Goal: Check status

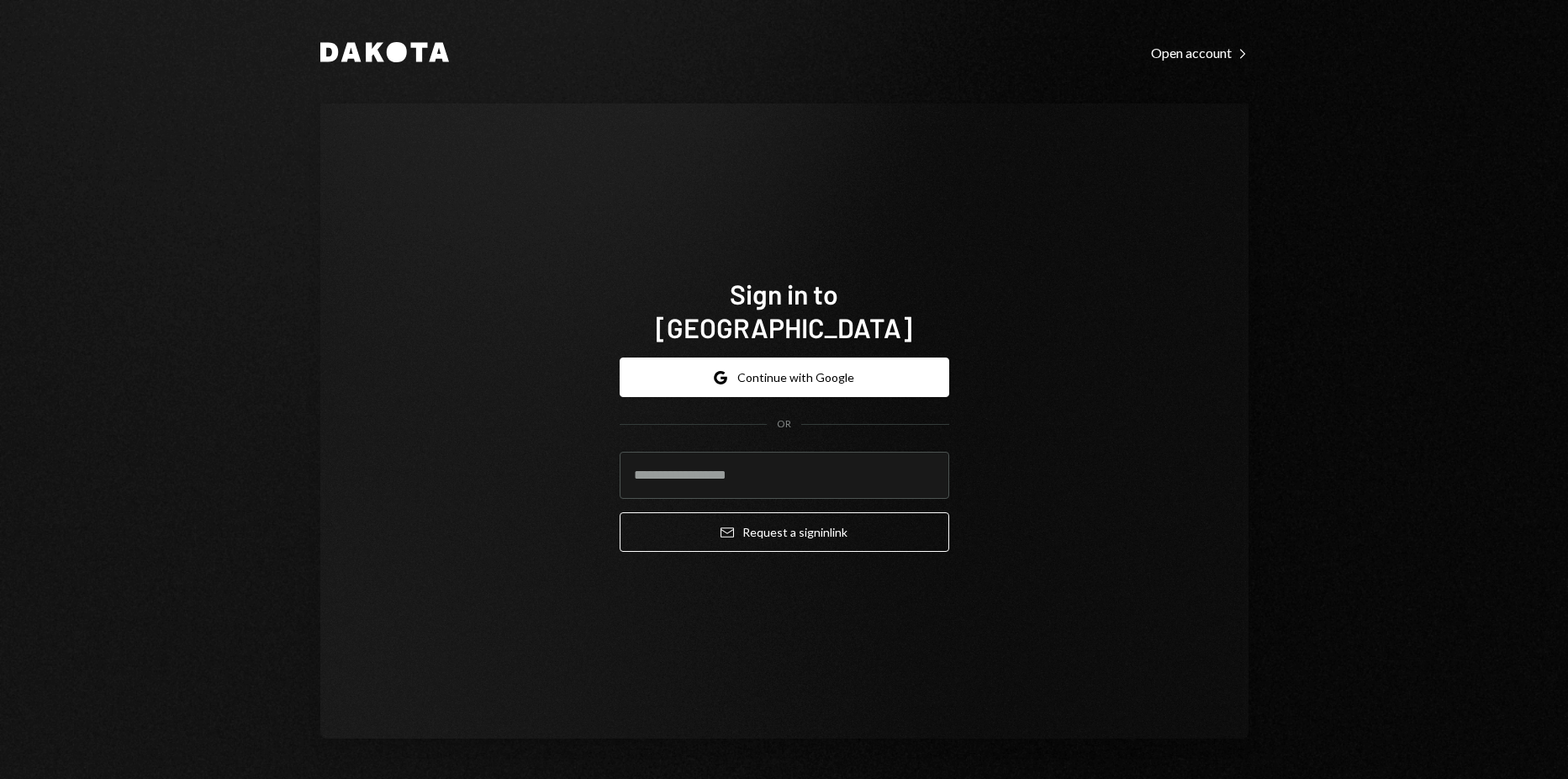
type input "**********"
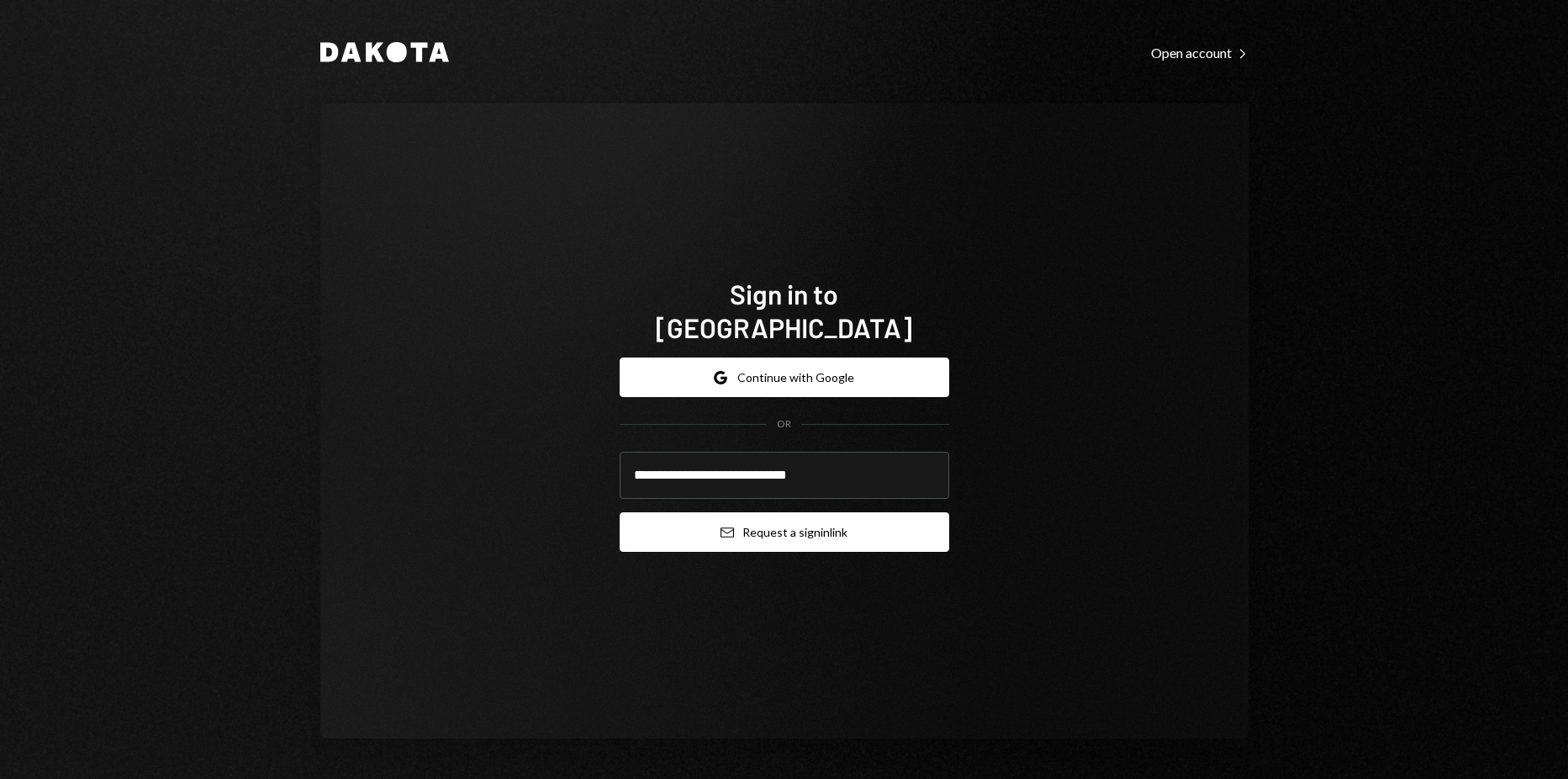
click at [770, 517] on button "Email Request a sign in link" at bounding box center [784, 532] width 330 height 40
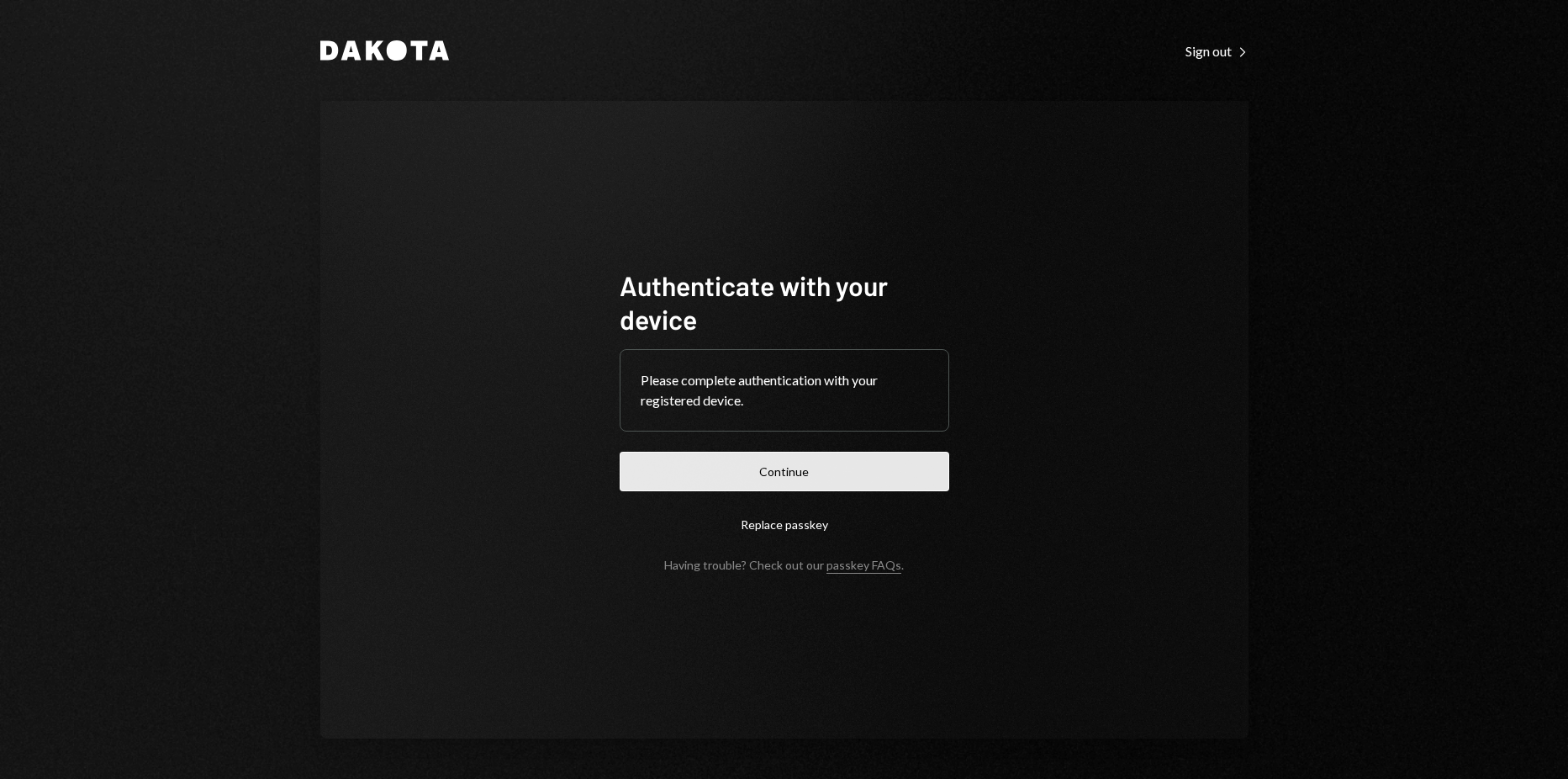
click at [783, 460] on button "Continue" at bounding box center [784, 472] width 330 height 40
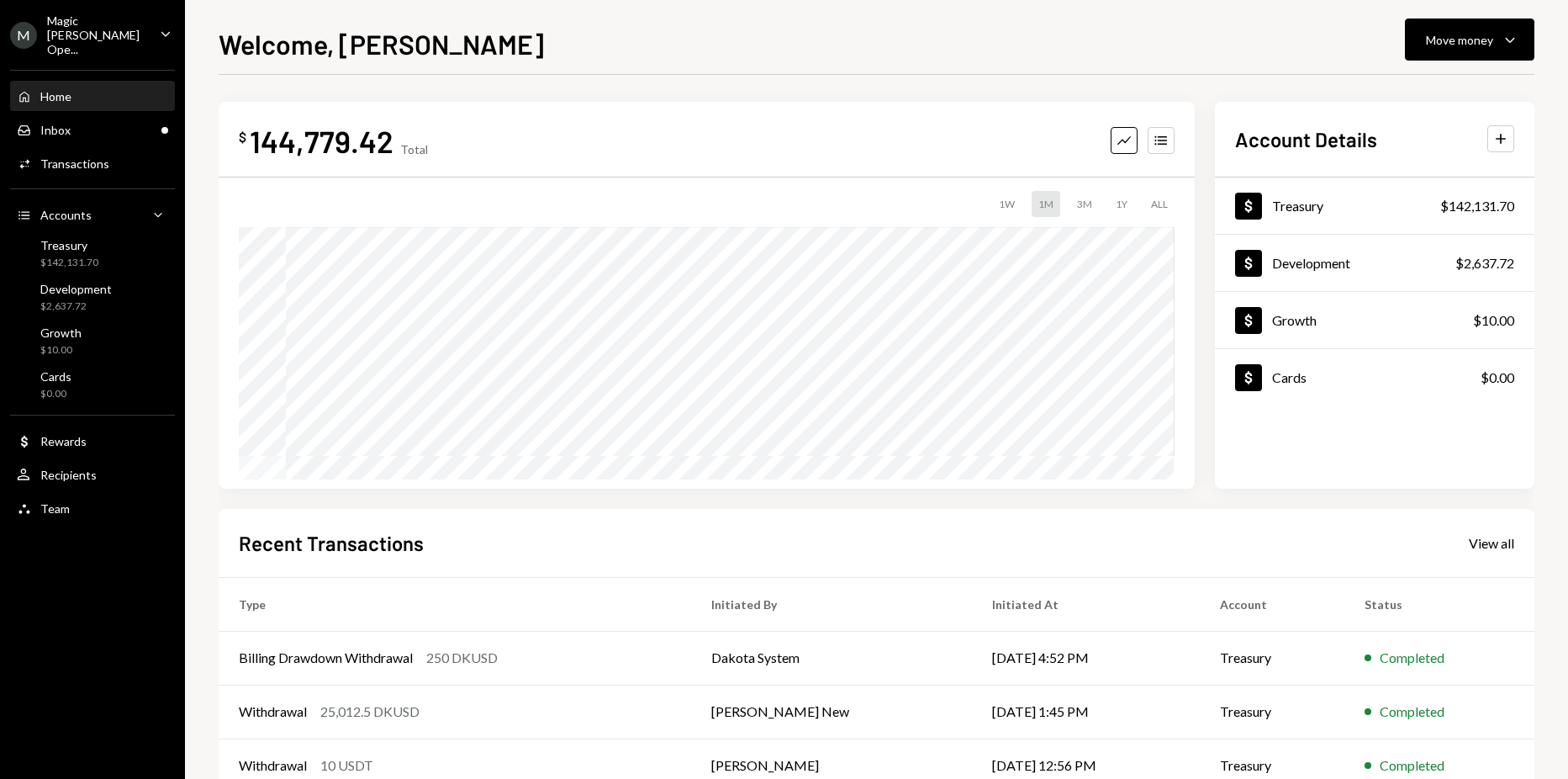
click at [133, 28] on div "Magic [PERSON_NAME] Ope..." at bounding box center [96, 35] width 99 height 43
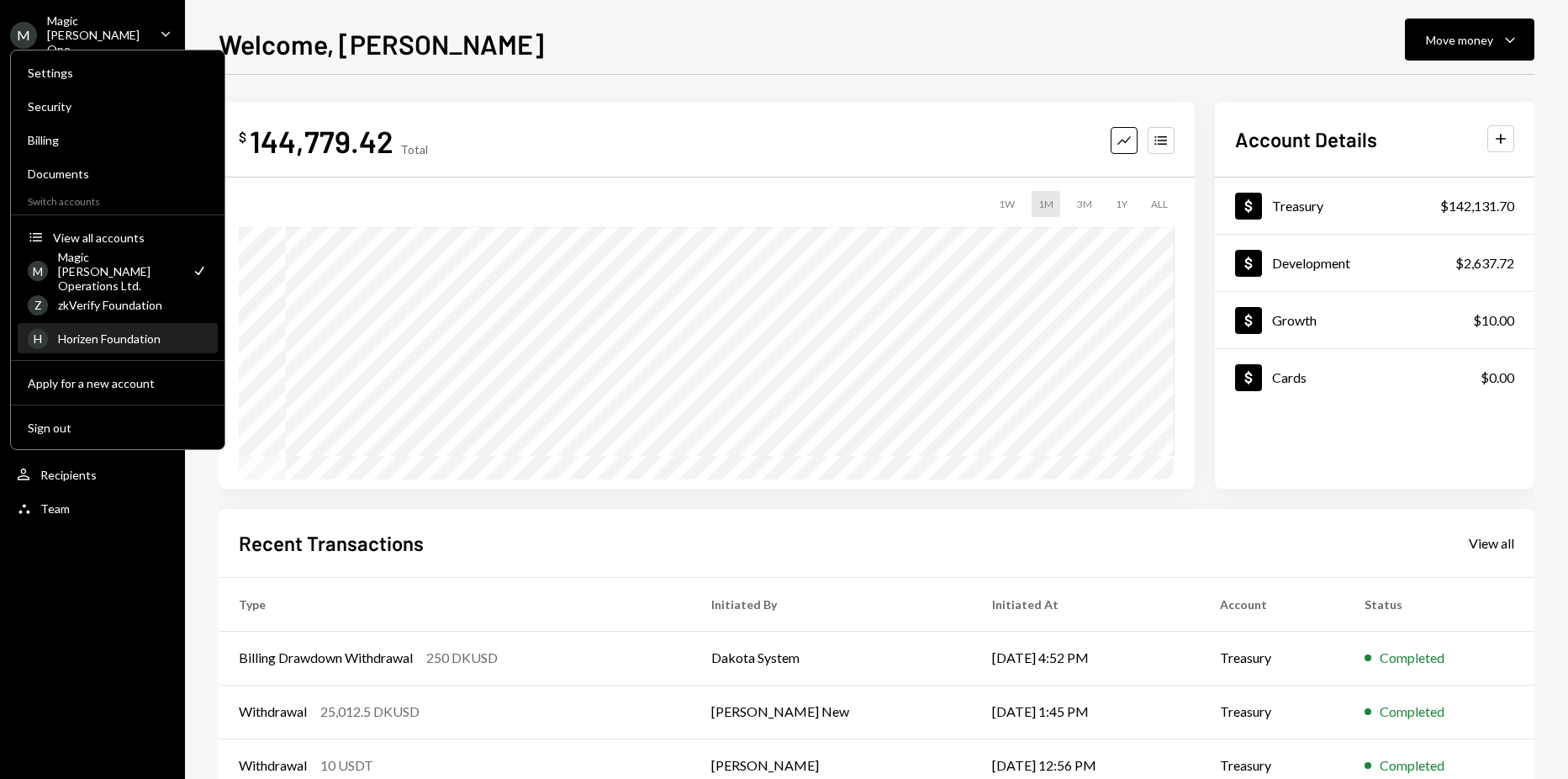
click at [135, 339] on div "Horizen Foundation" at bounding box center [133, 338] width 150 height 15
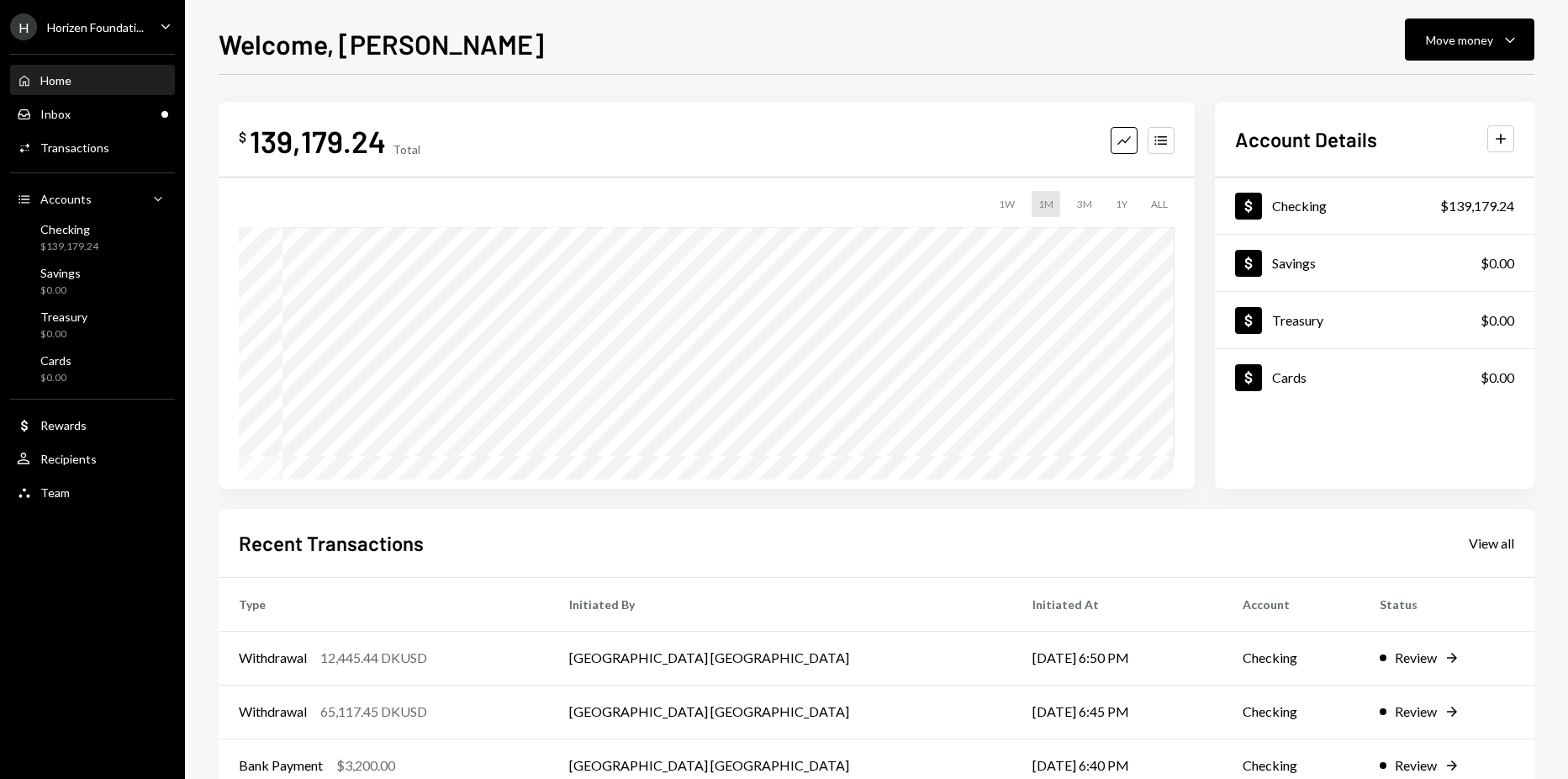
click at [130, 33] on div "Horizen Foundati..." at bounding box center [94, 27] width 96 height 15
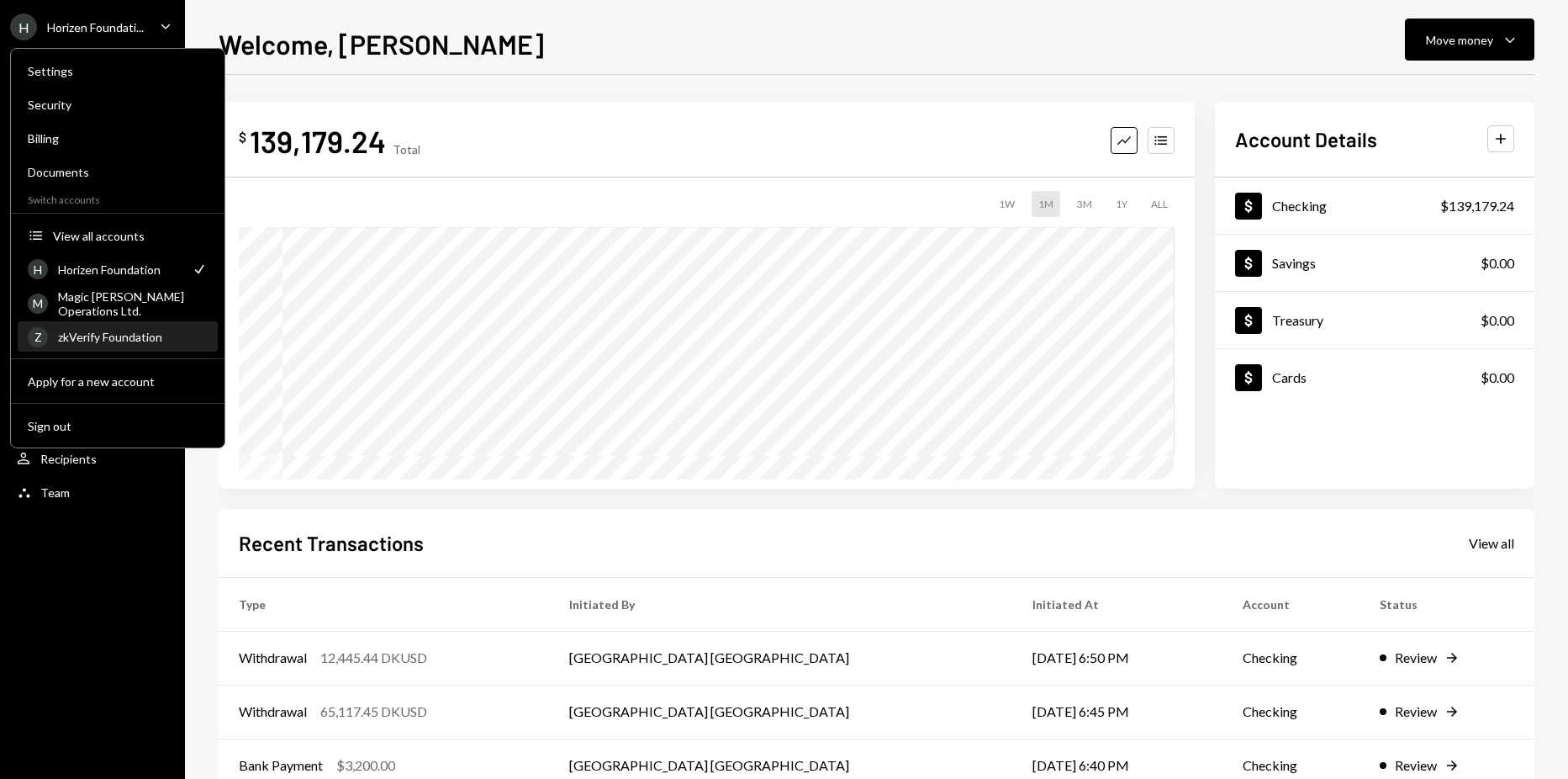
click at [127, 336] on div "zkVerify Foundation" at bounding box center [133, 336] width 150 height 15
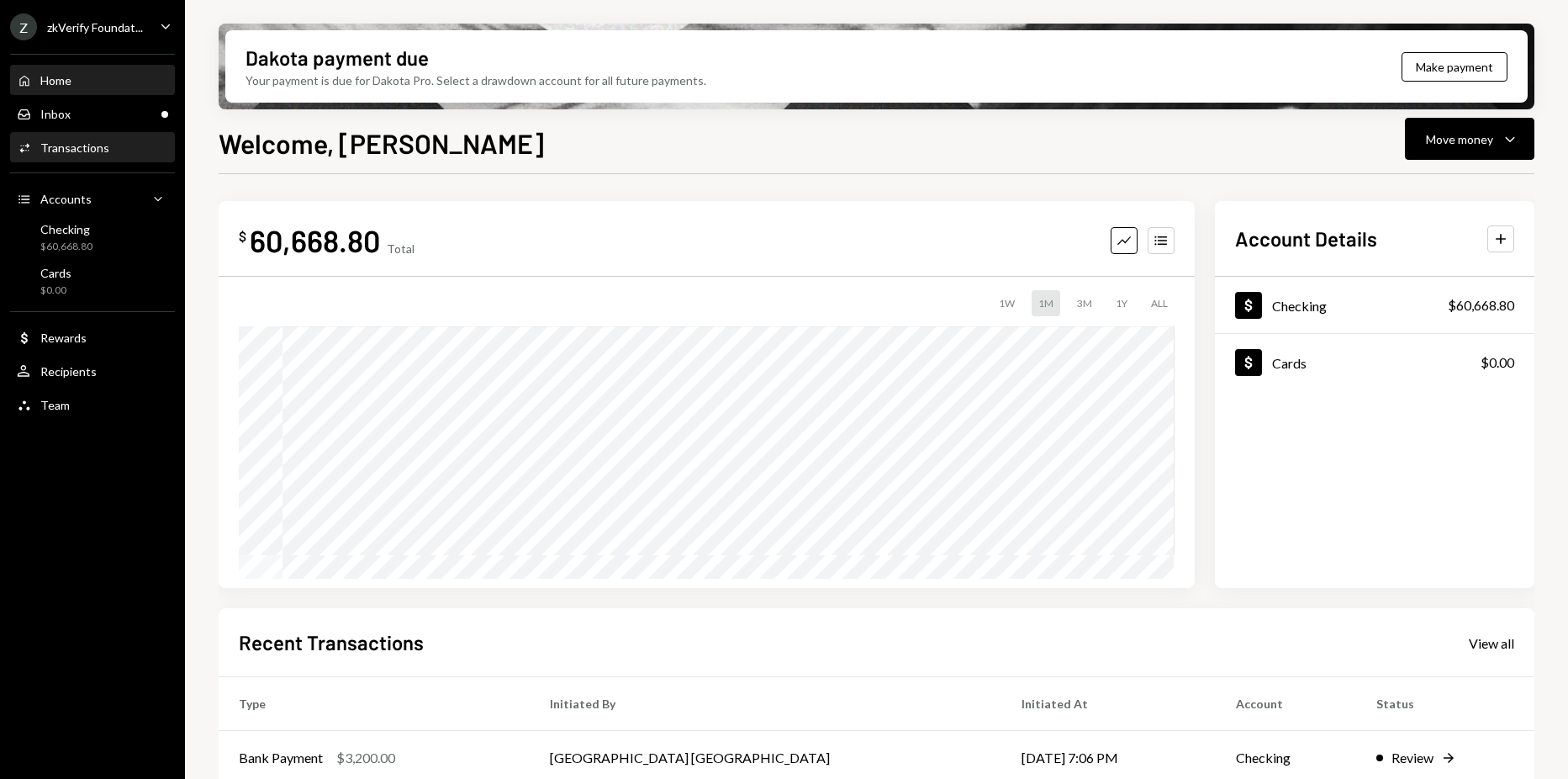
click at [95, 156] on div "Activities Transactions" at bounding box center [92, 148] width 152 height 28
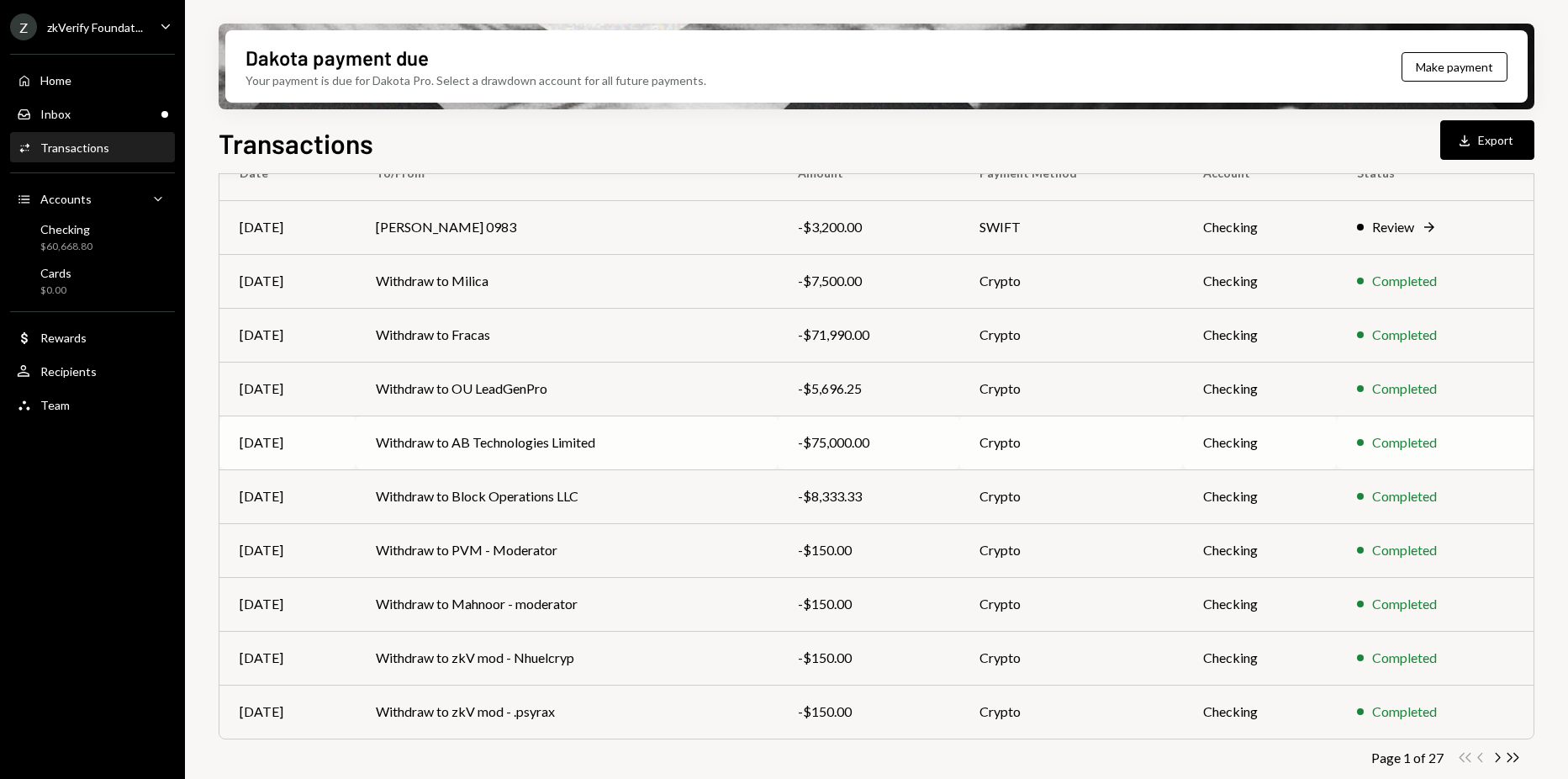
scroll to position [179, 0]
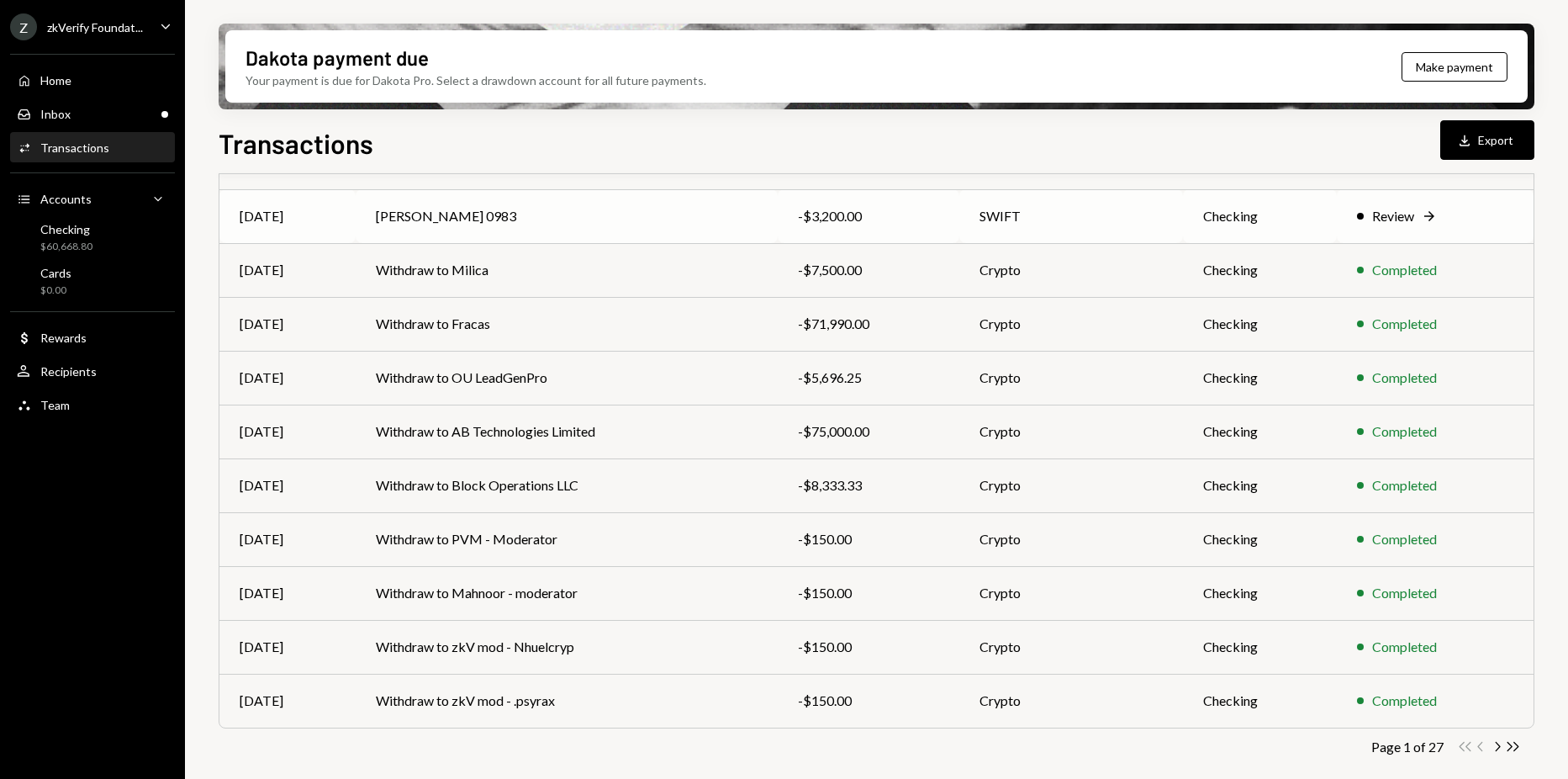
click at [495, 203] on td "[PERSON_NAME] 0983" at bounding box center [567, 216] width 422 height 53
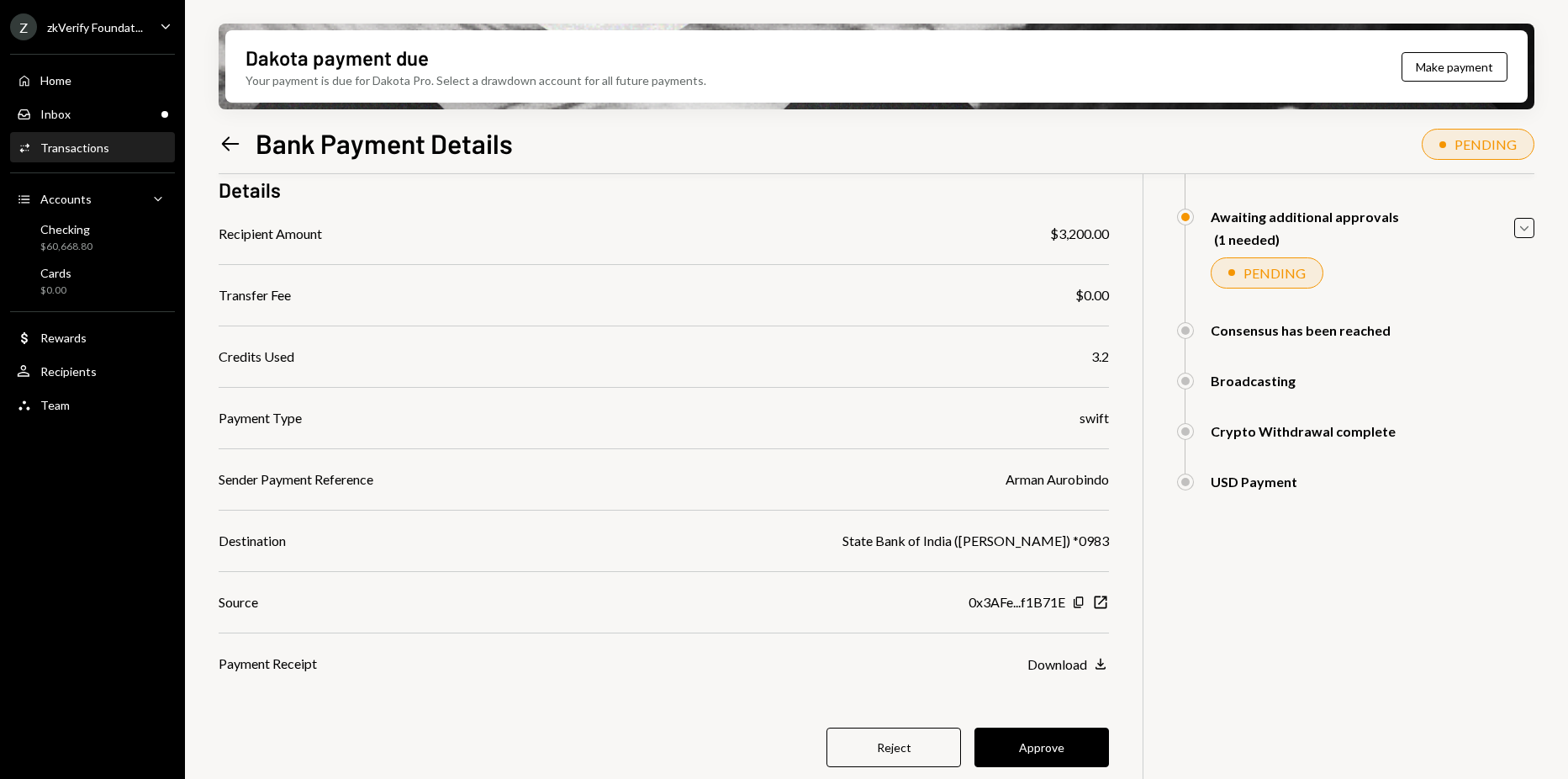
scroll to position [147, 0]
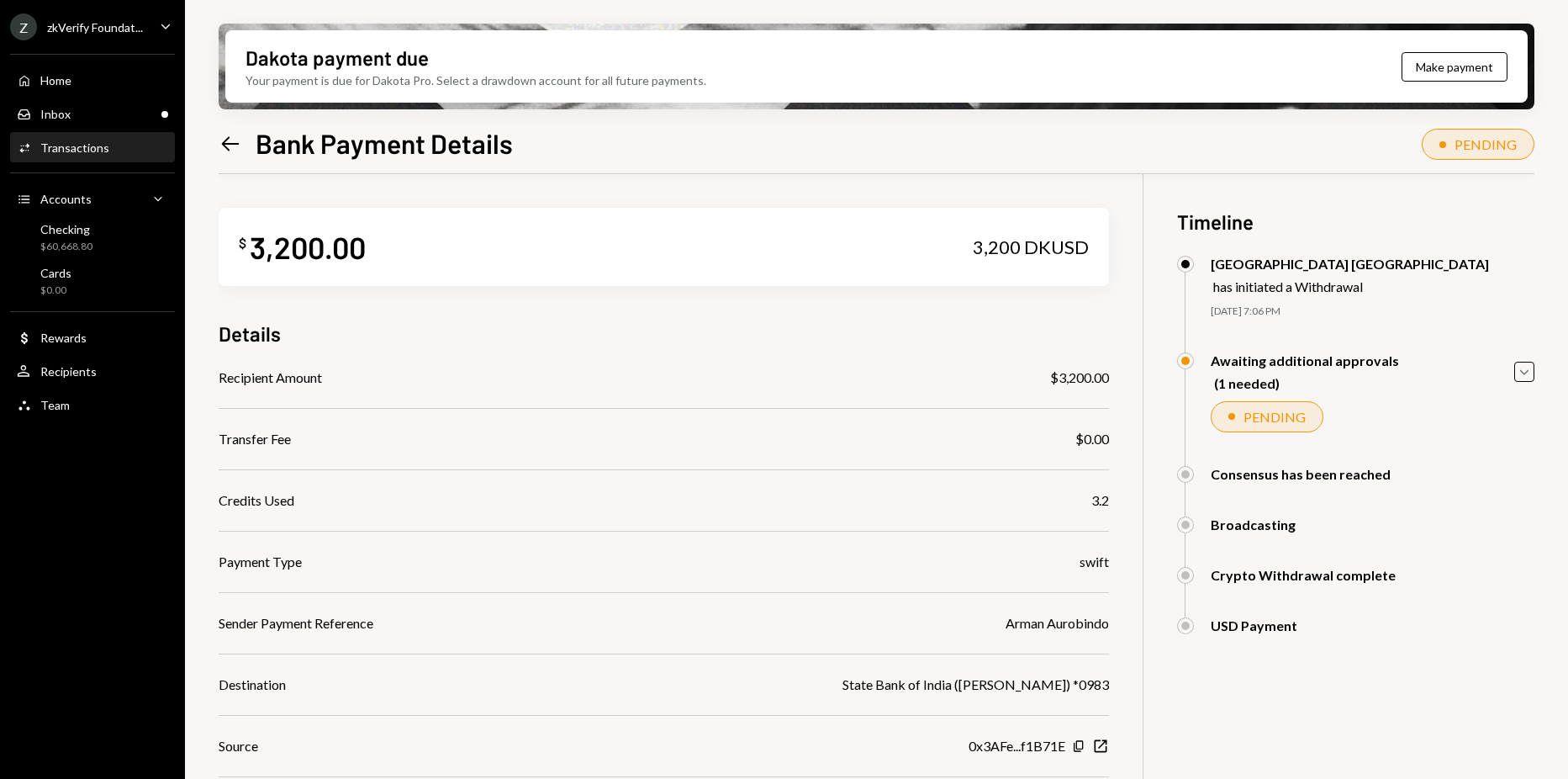
scroll to position [147, 0]
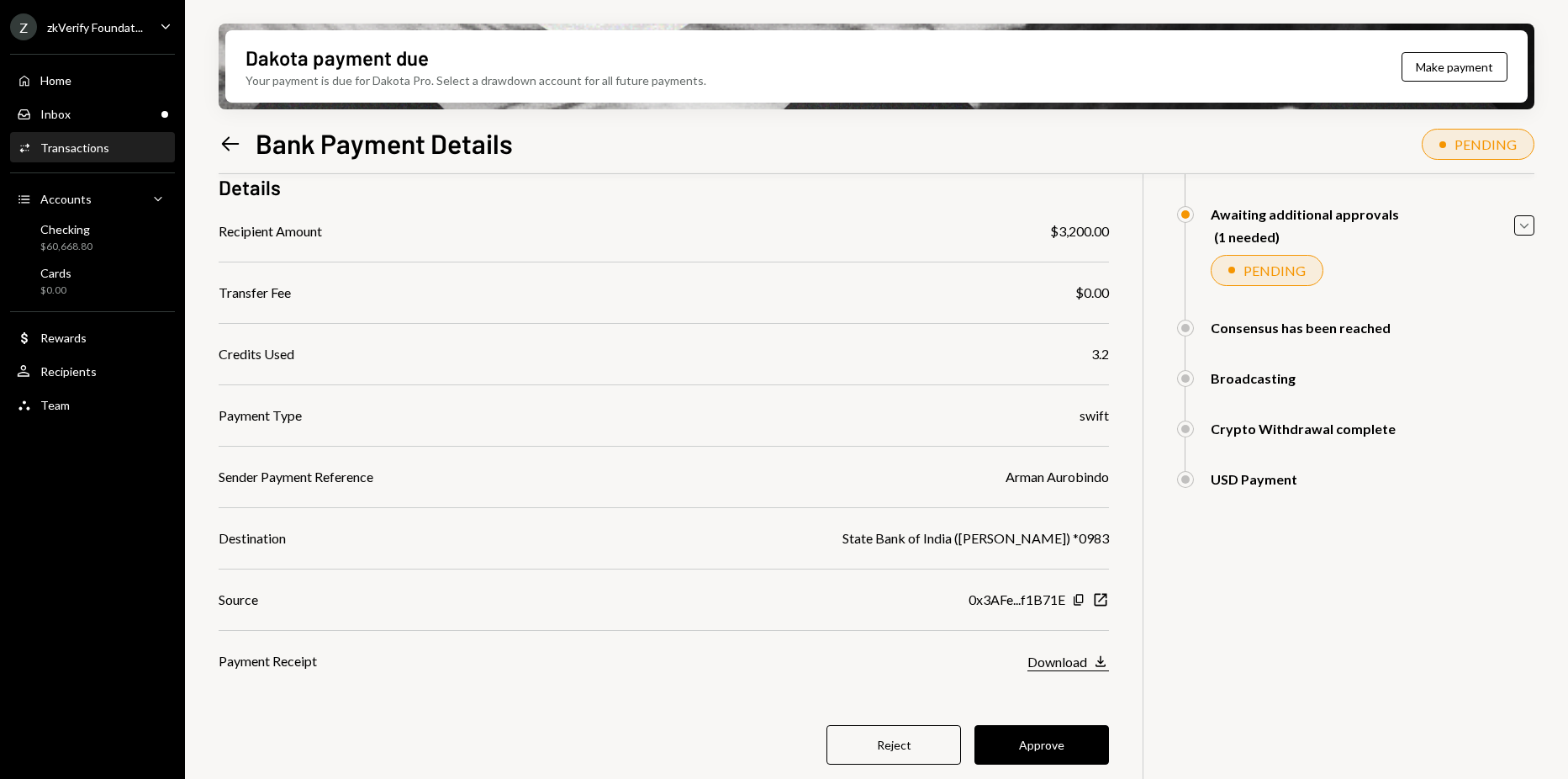
click at [1100, 659] on icon "button" at bounding box center [1100, 661] width 10 height 11
click at [1081, 739] on button "Approve" at bounding box center [1042, 745] width 134 height 40
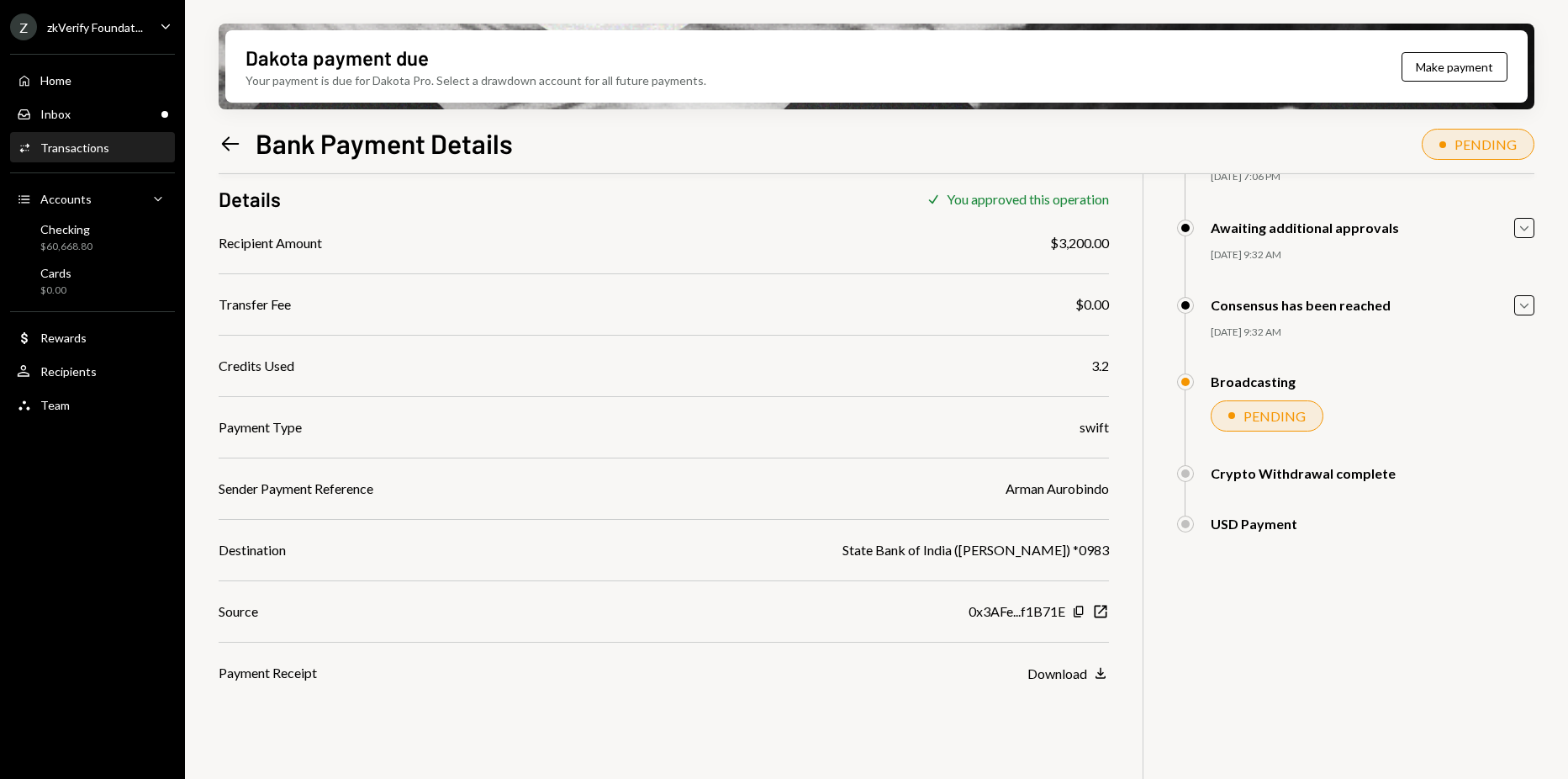
scroll to position [134, 0]
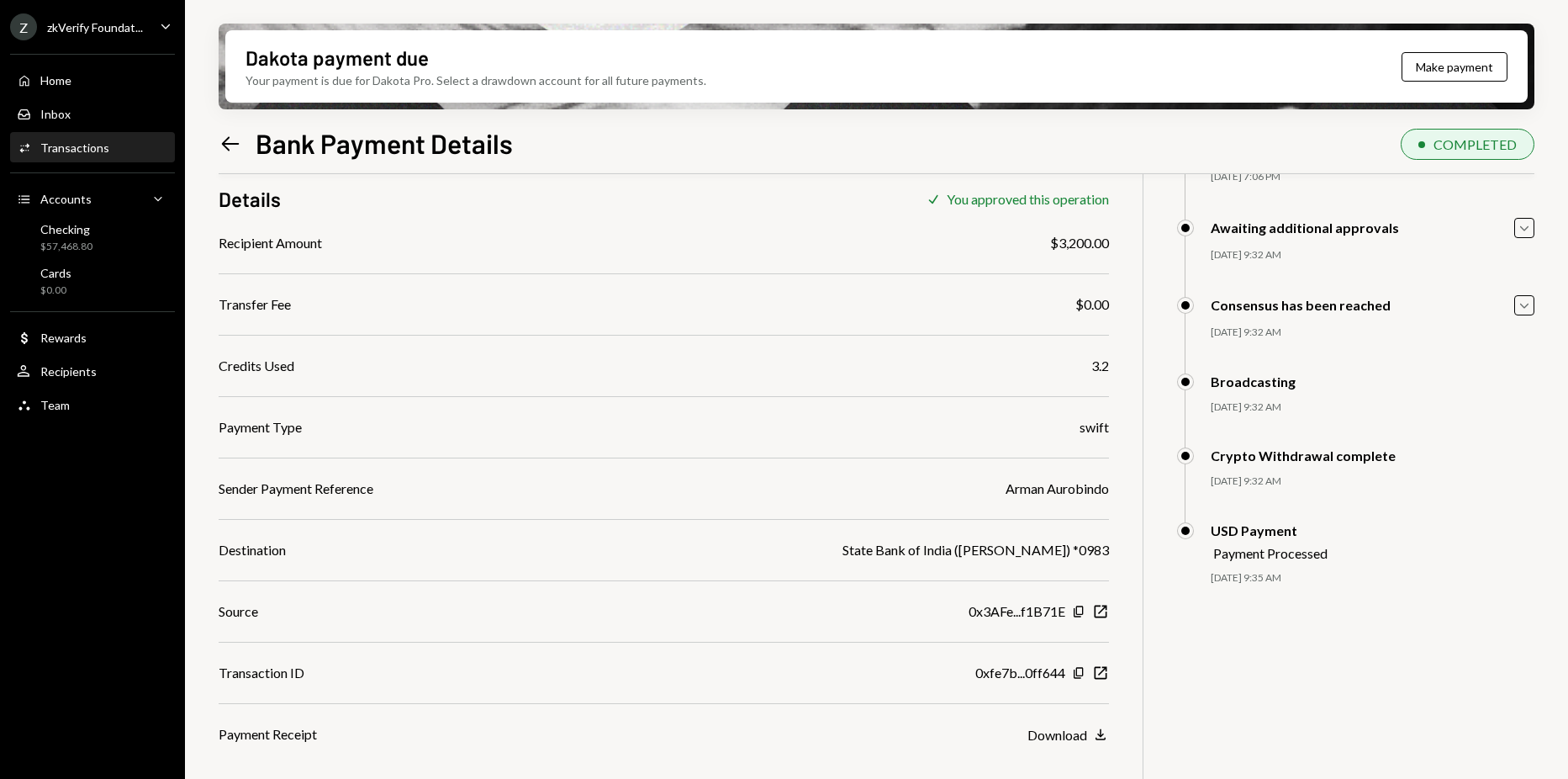
click at [233, 137] on icon "Left Arrow" at bounding box center [230, 144] width 23 height 23
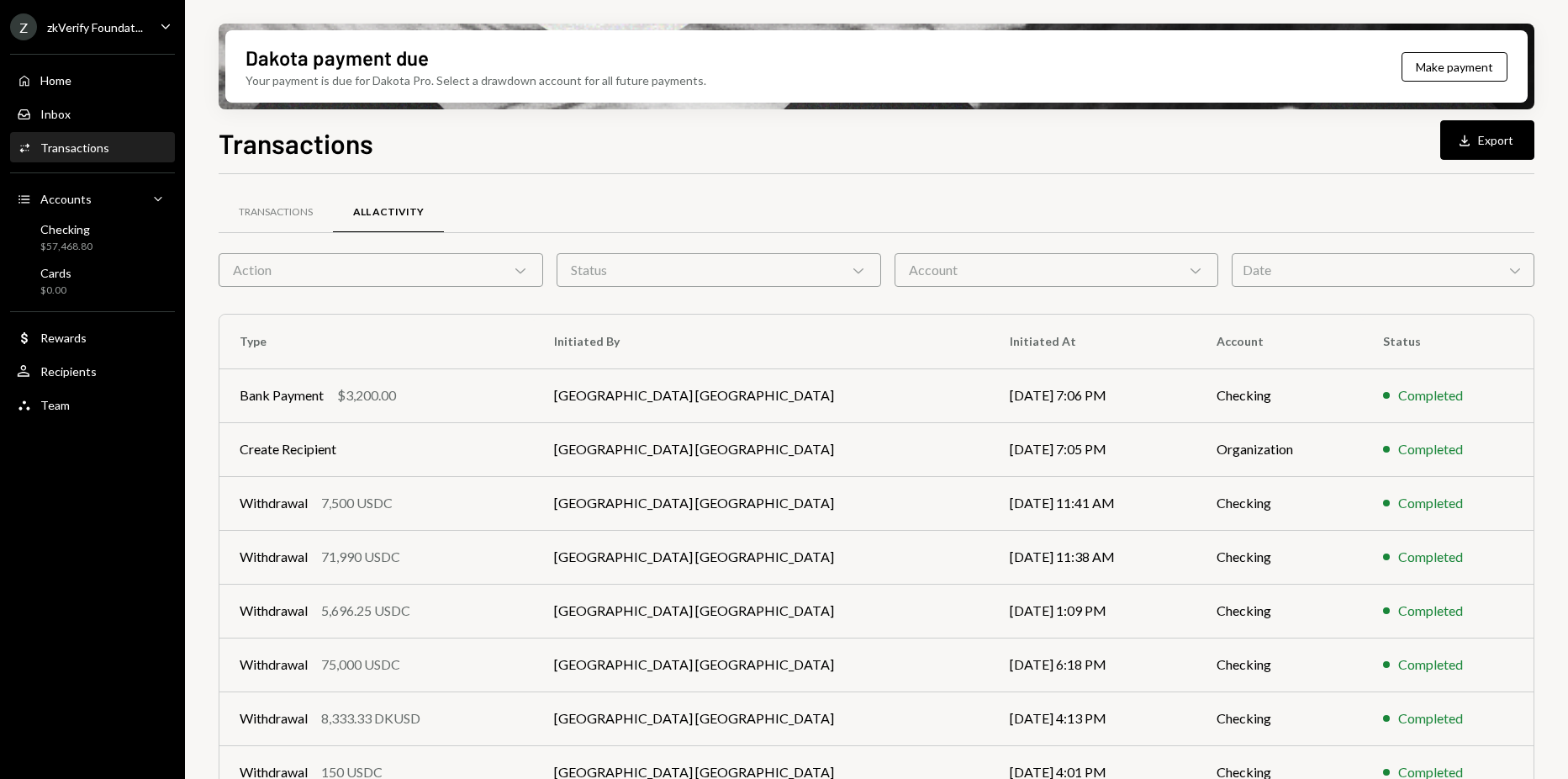
click at [72, 34] on div "zkVerify Foundat..." at bounding box center [94, 27] width 96 height 15
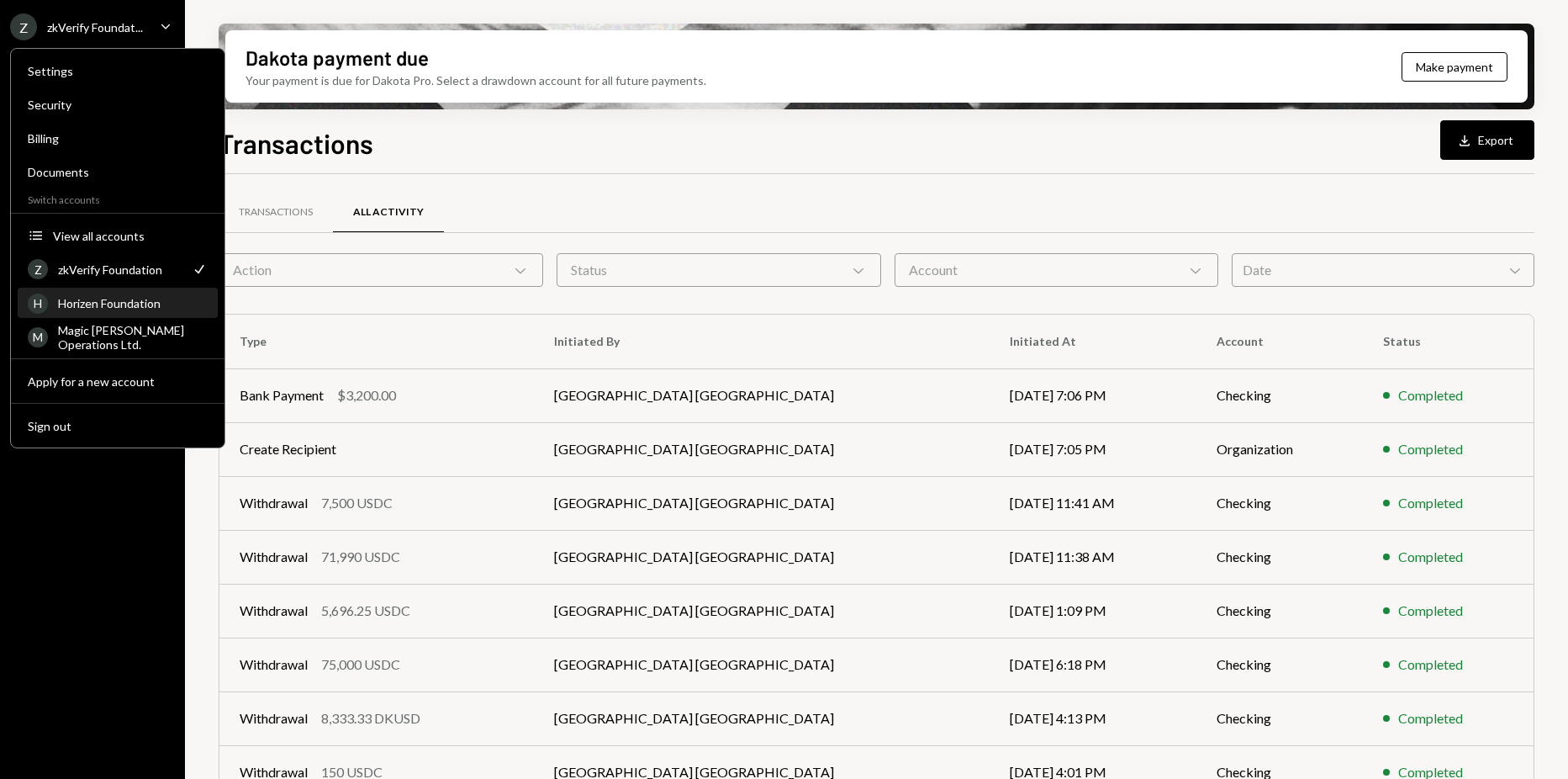
click at [147, 300] on div "Horizen Foundation" at bounding box center [133, 302] width 150 height 15
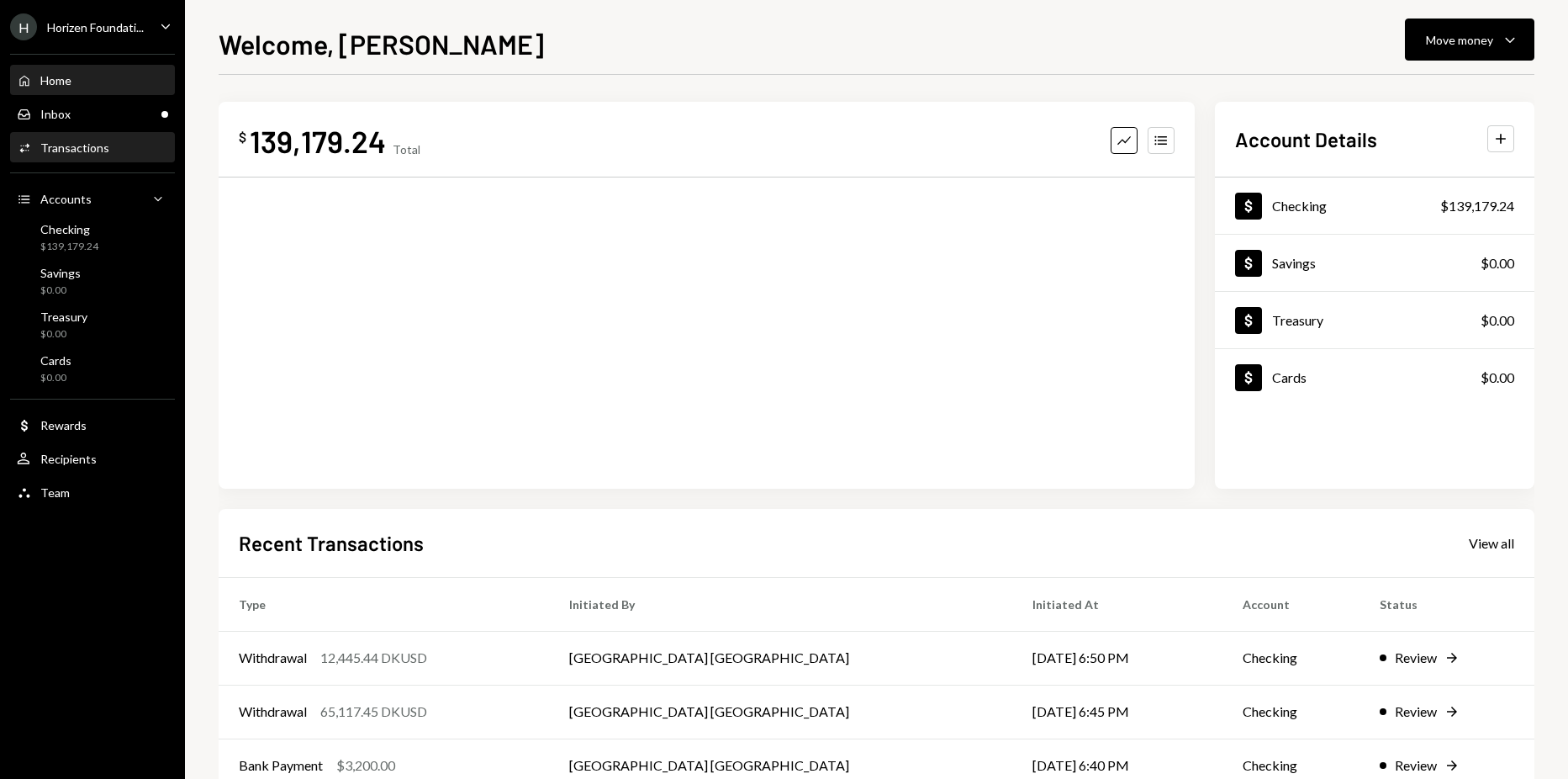
click at [122, 146] on div "Activities Transactions" at bounding box center [92, 148] width 152 height 16
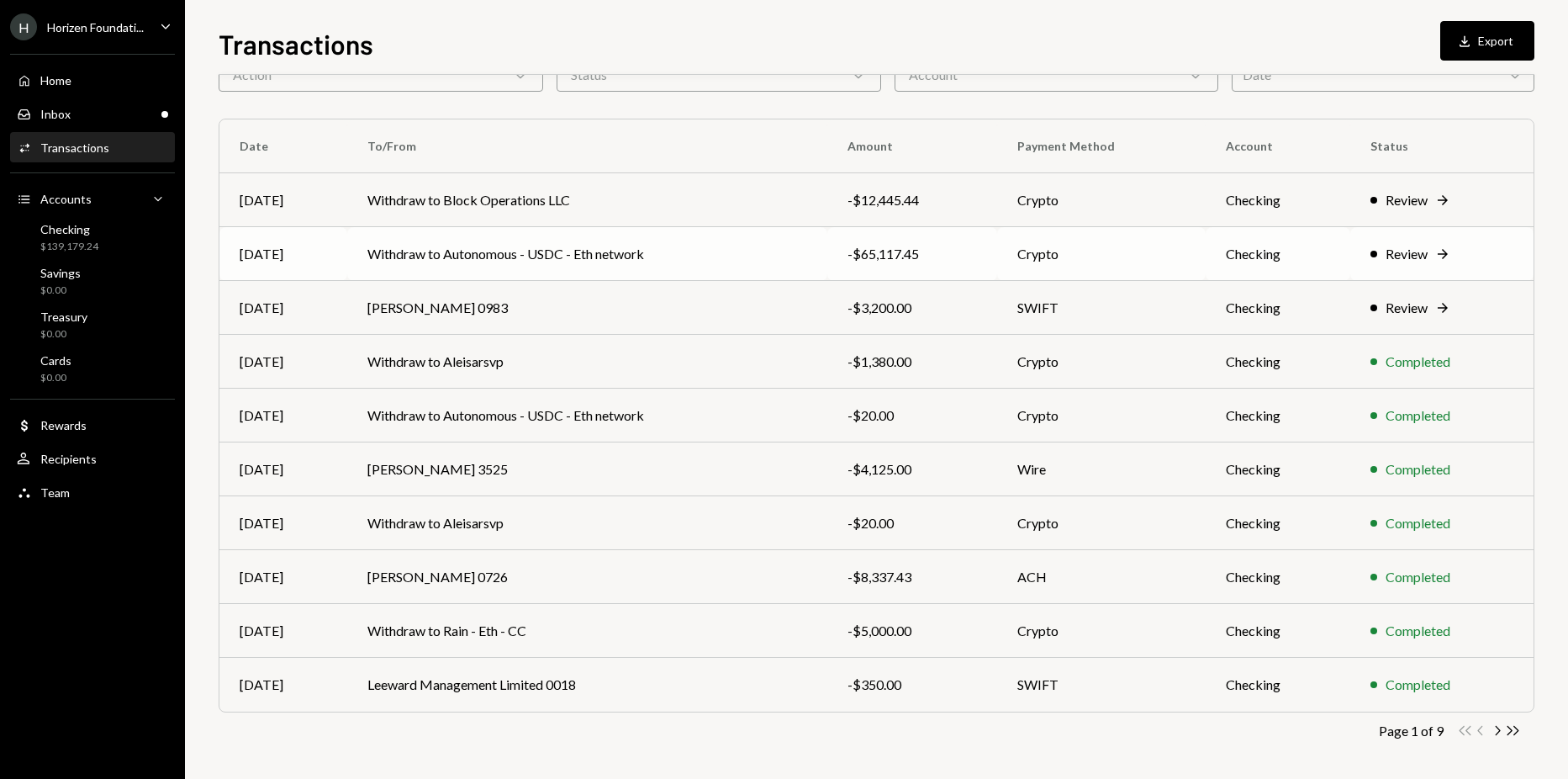
scroll to position [99, 0]
